Goal: Task Accomplishment & Management: Use online tool/utility

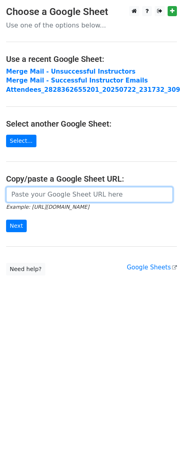
click at [35, 190] on input "url" at bounding box center [89, 194] width 167 height 15
paste input "https://docs.google.com/spreadsheets/d/14hsM_UGu04Jy1k3HbdjXzsZ81zptrUktQvg-nkM…"
type input "https://docs.google.com/spreadsheets/d/14hsM_UGu04Jy1k3HbdjXzsZ81zptrUktQvg-nkM…"
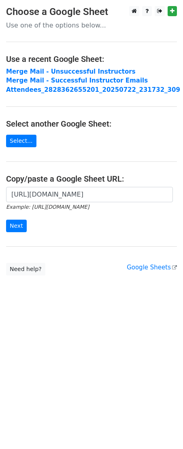
click at [94, 282] on body "Choose a Google Sheet Use one of the options below... Use a recent Google Sheet…" at bounding box center [91, 157] width 183 height 302
click at [13, 229] on input "Next" at bounding box center [16, 226] width 21 height 13
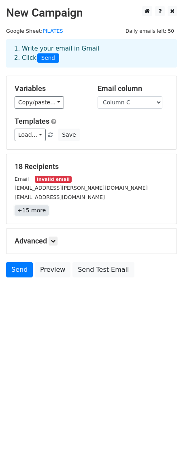
click at [20, 209] on link "+15 more" at bounding box center [32, 211] width 34 height 10
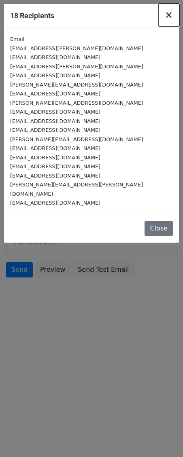
click at [163, 16] on button "×" at bounding box center [168, 15] width 21 height 23
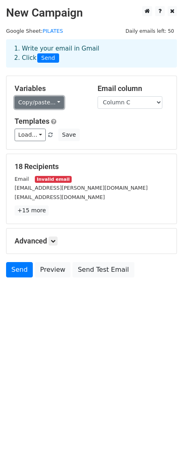
click at [59, 102] on link "Copy/paste..." at bounding box center [39, 102] width 49 height 13
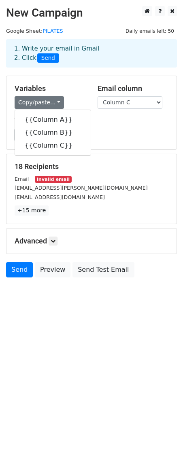
click at [128, 139] on div "Load... No templates saved Save" at bounding box center [91, 135] width 166 height 13
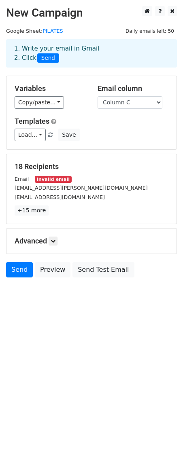
click at [102, 126] on h5 "Templates" at bounding box center [92, 121] width 154 height 9
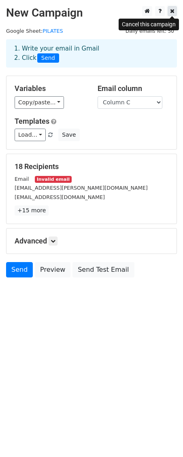
click at [171, 11] on icon at bounding box center [172, 11] width 4 height 6
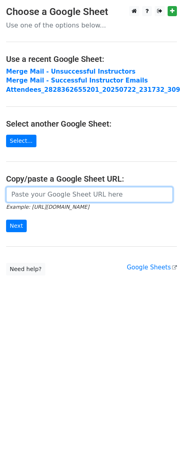
click at [30, 198] on input "url" at bounding box center [89, 194] width 167 height 15
paste input "[URL][DOMAIN_NAME]"
type input "[URL][DOMAIN_NAME]"
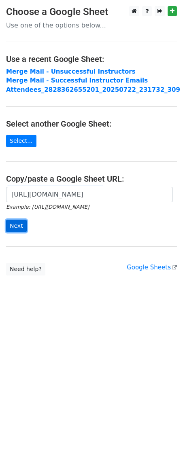
click at [17, 227] on input "Next" at bounding box center [16, 226] width 21 height 13
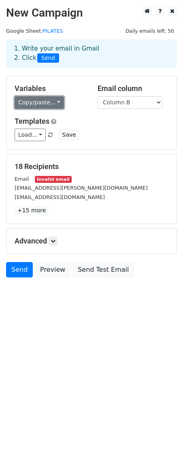
click at [32, 99] on link "Copy/paste..." at bounding box center [39, 102] width 49 height 13
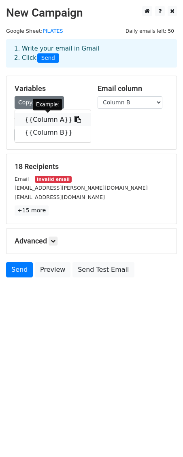
click at [74, 118] on icon at bounding box center [77, 119] width 6 height 6
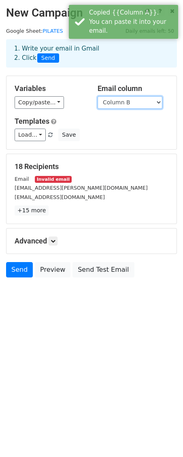
click at [126, 104] on select "Column A Column B" at bounding box center [130, 102] width 65 height 13
click at [98, 96] on select "Column A Column B" at bounding box center [130, 102] width 65 height 13
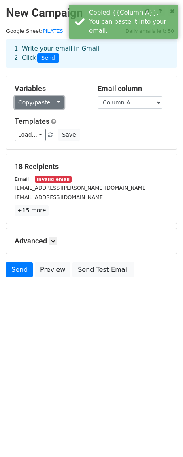
click at [42, 104] on link "Copy/paste..." at bounding box center [39, 102] width 49 height 13
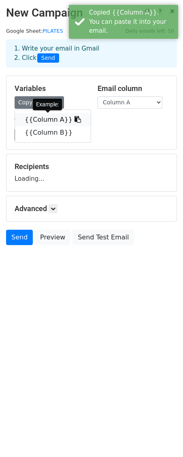
click at [45, 121] on link "{{Column A}}" at bounding box center [53, 119] width 76 height 13
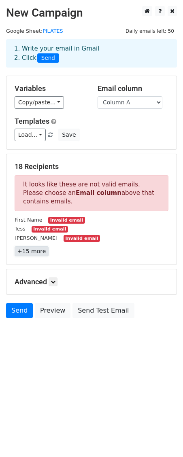
click at [28, 248] on link "+15 more" at bounding box center [32, 251] width 34 height 10
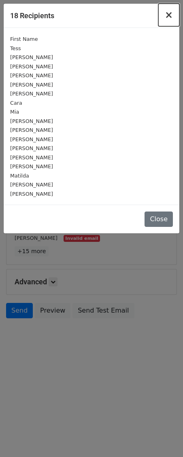
click at [170, 15] on span "×" at bounding box center [169, 14] width 8 height 11
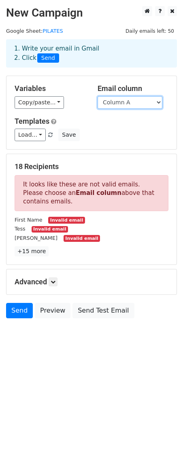
click at [136, 102] on select "Column A Column B" at bounding box center [130, 102] width 65 height 13
click at [98, 96] on select "Column A Column B" at bounding box center [130, 102] width 65 height 13
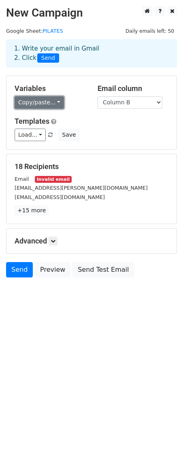
click at [56, 100] on link "Copy/paste..." at bounding box center [39, 102] width 49 height 13
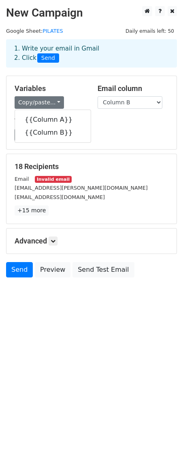
click at [103, 127] on div "Templates Load... No templates saved Save" at bounding box center [91, 129] width 166 height 25
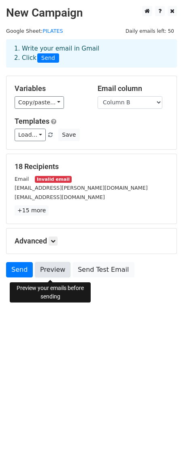
click at [56, 276] on link "Preview" at bounding box center [53, 269] width 36 height 15
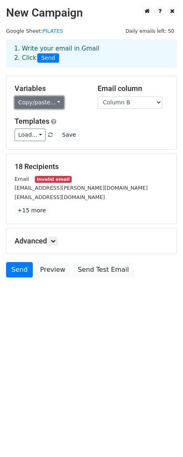
click at [49, 106] on link "Copy/paste..." at bounding box center [39, 102] width 49 height 13
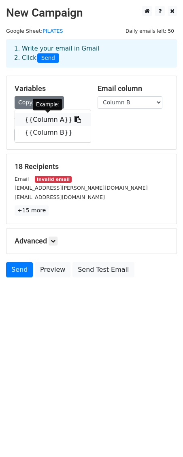
click at [49, 117] on link "{{Column A}}" at bounding box center [53, 119] width 76 height 13
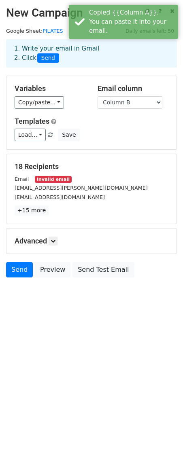
click at [108, 110] on div "Variables Copy/paste... {{Column A}} {{Column B}} Email column Column A Column …" at bounding box center [91, 112] width 170 height 73
click at [109, 106] on select "Column A Column B" at bounding box center [130, 102] width 65 height 13
click at [98, 96] on select "Column A Column B" at bounding box center [130, 102] width 65 height 13
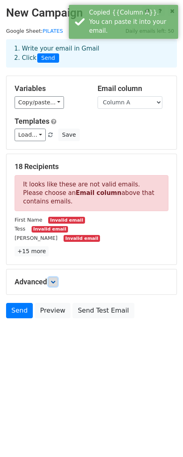
click at [56, 287] on link at bounding box center [53, 282] width 9 height 9
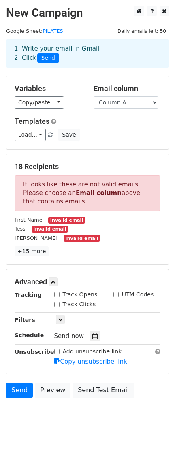
click at [78, 200] on p "It looks like these are not valid emails. Please choose an Email column above t…" at bounding box center [88, 193] width 146 height 36
click at [48, 223] on small "Invalid email" at bounding box center [66, 220] width 36 height 7
click at [70, 231] on div "Tess Invalid email" at bounding box center [87, 228] width 158 height 9
click at [42, 140] on link "Load..." at bounding box center [30, 135] width 31 height 13
click at [97, 128] on div "Templates Load... No templates saved Save" at bounding box center [87, 129] width 158 height 25
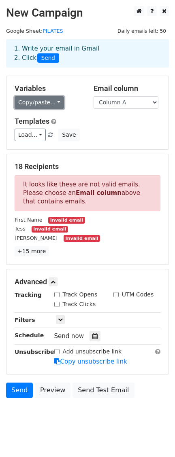
click at [51, 106] on link "Copy/paste..." at bounding box center [39, 102] width 49 height 13
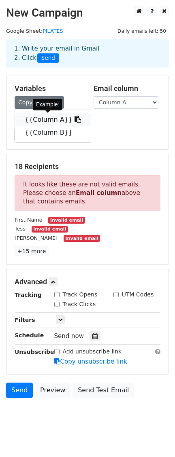
click at [52, 118] on link "{{Column A}}" at bounding box center [53, 119] width 76 height 13
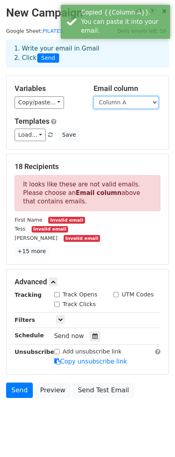
click at [123, 100] on select "Column A Column B" at bounding box center [125, 102] width 65 height 13
select select "Column B"
click at [93, 96] on select "Column A Column B" at bounding box center [125, 102] width 65 height 13
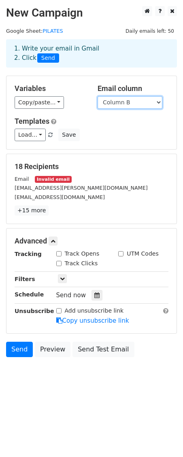
click at [116, 101] on select "Column A Column B" at bounding box center [130, 102] width 65 height 13
click at [98, 96] on select "Column A Column B" at bounding box center [130, 102] width 65 height 13
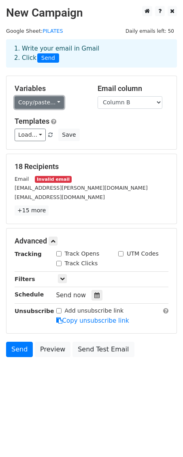
click at [51, 104] on link "Copy/paste..." at bounding box center [39, 102] width 49 height 13
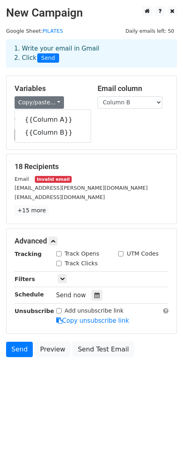
click at [104, 125] on h5 "Templates" at bounding box center [92, 121] width 154 height 9
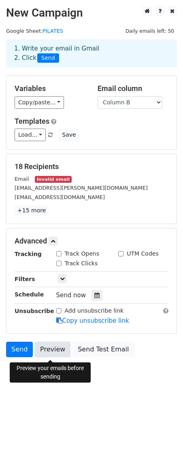
click at [52, 352] on link "Preview" at bounding box center [53, 349] width 36 height 15
click at [97, 179] on div "Email Invalid email" at bounding box center [91, 178] width 166 height 9
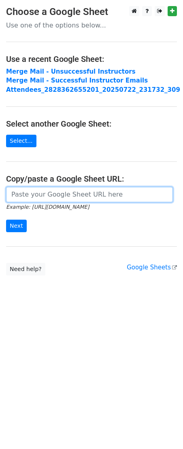
click at [83, 196] on input "url" at bounding box center [89, 194] width 167 height 15
paste input "https://docs.google.com/spreadsheets/d/14hsM_UGu04Jy1k3HbdjXzsZ81zptrUktQvg-nkM…"
type input "https://docs.google.com/spreadsheets/d/14hsM_UGu04Jy1k3HbdjXzsZ81zptrUktQvg-nkM…"
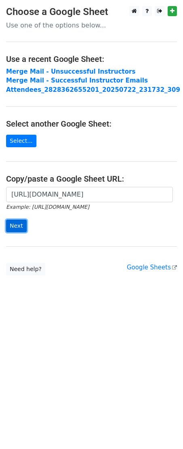
click at [18, 228] on input "Next" at bounding box center [16, 226] width 21 height 13
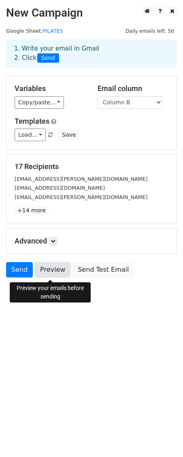
click at [45, 269] on link "Preview" at bounding box center [53, 269] width 36 height 15
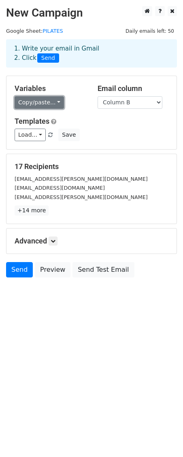
click at [58, 103] on link "Copy/paste..." at bounding box center [39, 102] width 49 height 13
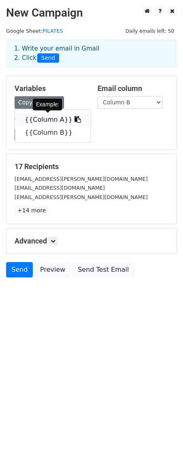
click at [55, 118] on link "{{Column A}}" at bounding box center [53, 119] width 76 height 13
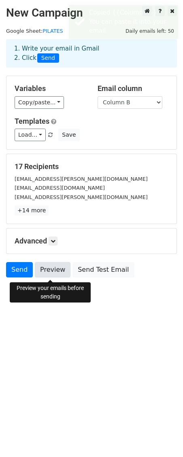
click at [49, 277] on link "Preview" at bounding box center [53, 269] width 36 height 15
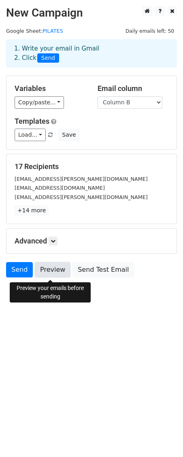
click at [54, 275] on link "Preview" at bounding box center [53, 269] width 36 height 15
click at [56, 274] on link "Preview" at bounding box center [53, 269] width 36 height 15
click at [53, 268] on link "Preview" at bounding box center [53, 269] width 36 height 15
click at [57, 271] on link "Preview" at bounding box center [53, 269] width 36 height 15
click at [59, 276] on link "Preview" at bounding box center [53, 269] width 36 height 15
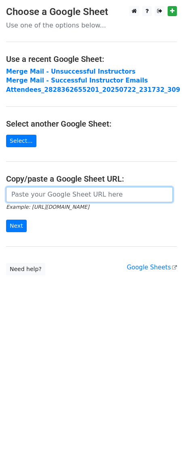
click at [80, 198] on input "url" at bounding box center [89, 194] width 167 height 15
paste input "https://docs.google.com/spreadsheets/d/14hsM_UGu04Jy1k3HbdjXzsZ81zptrUktQvg-nkM…"
type input "https://docs.google.com/spreadsheets/d/14hsM_UGu04Jy1k3HbdjXzsZ81zptrUktQvg-nkM…"
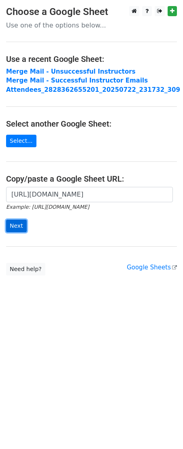
scroll to position [0, 0]
click at [20, 230] on input "Next" at bounding box center [16, 226] width 21 height 13
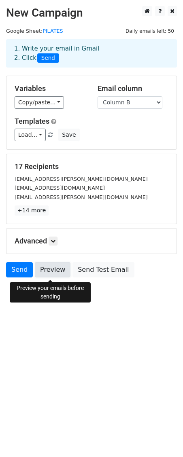
click at [53, 270] on link "Preview" at bounding box center [53, 269] width 36 height 15
click at [58, 271] on link "Preview" at bounding box center [53, 269] width 36 height 15
click at [51, 274] on link "Preview" at bounding box center [53, 269] width 36 height 15
click at [139, 314] on body "New Campaign Daily emails left: 50 Google Sheet: PILATES 1. Write your email in…" at bounding box center [91, 160] width 183 height 308
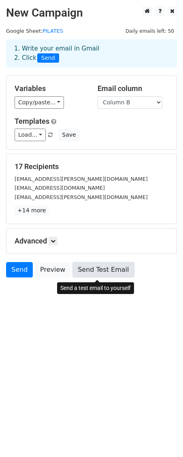
click at [110, 278] on link "Send Test Email" at bounding box center [103, 269] width 62 height 15
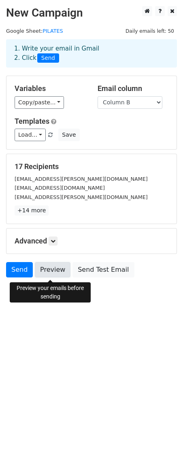
click at [53, 267] on link "Preview" at bounding box center [53, 269] width 36 height 15
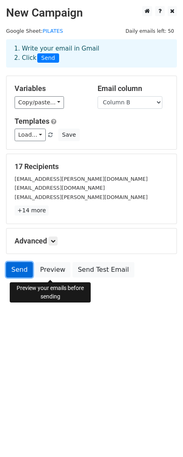
click at [20, 277] on link "Send" at bounding box center [19, 269] width 27 height 15
